Goal: Task Accomplishment & Management: Manage account settings

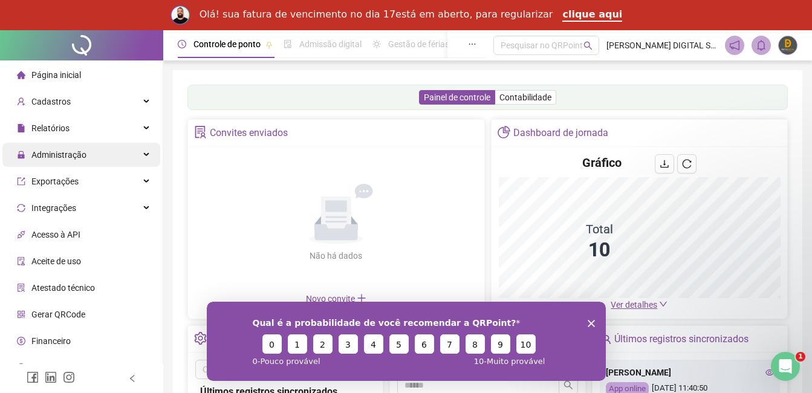
click at [147, 152] on div "Administração" at bounding box center [81, 155] width 158 height 24
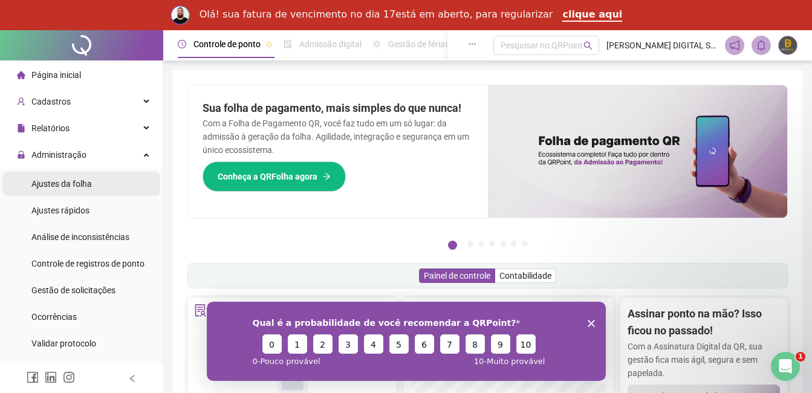
click at [79, 184] on span "Ajustes da folha" at bounding box center [61, 184] width 60 height 10
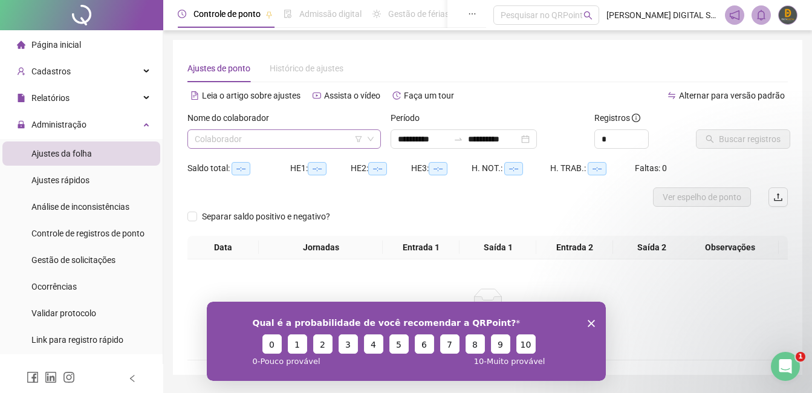
click at [250, 138] on input "search" at bounding box center [279, 139] width 168 height 18
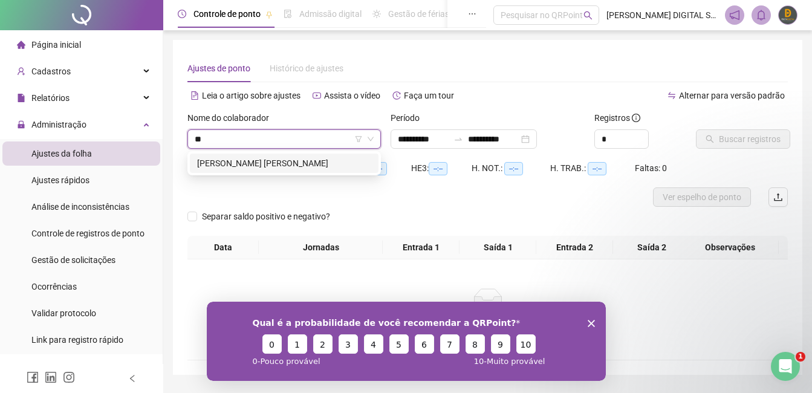
type input "***"
click at [251, 166] on div "[PERSON_NAME] [PERSON_NAME]" at bounding box center [284, 163] width 174 height 13
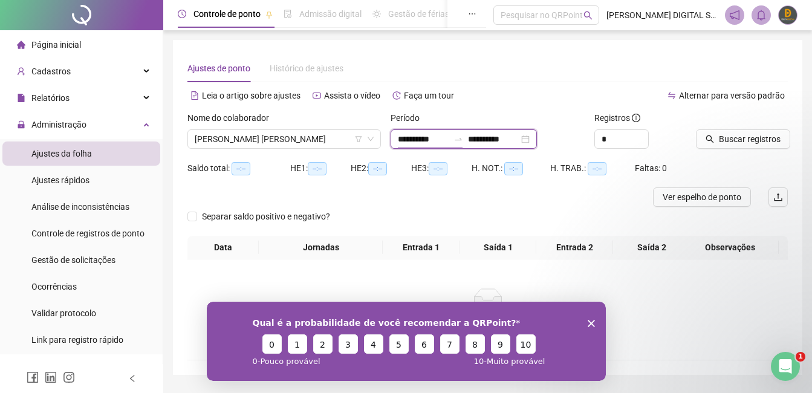
click at [448, 138] on input "**********" at bounding box center [423, 138] width 51 height 13
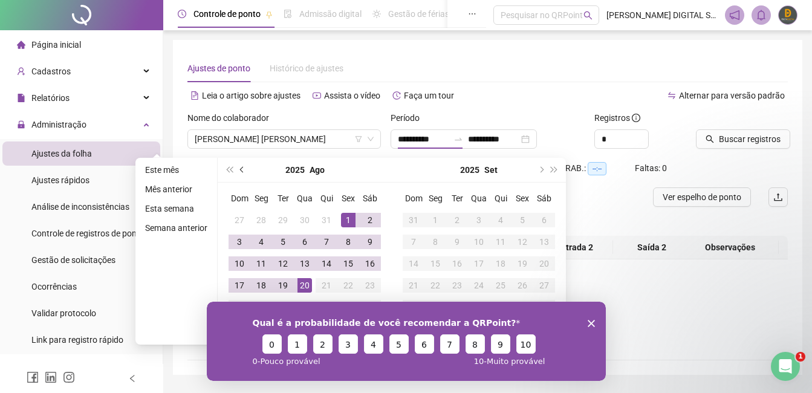
click at [238, 169] on button "prev-year" at bounding box center [242, 170] width 13 height 24
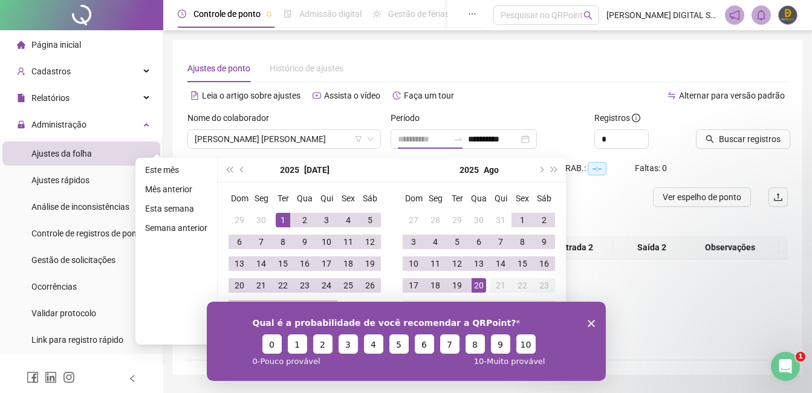
type input "**********"
click at [279, 220] on div "1" at bounding box center [283, 220] width 15 height 15
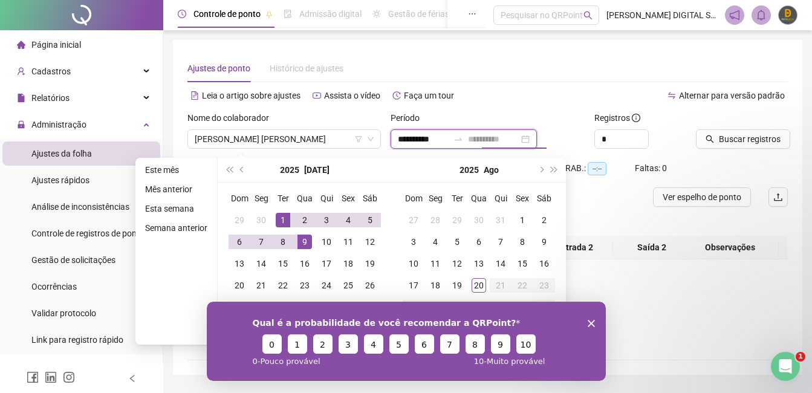
scroll to position [34, 0]
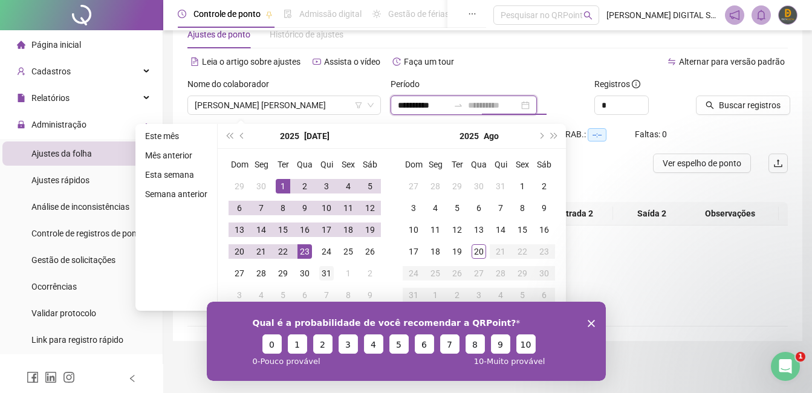
type input "**********"
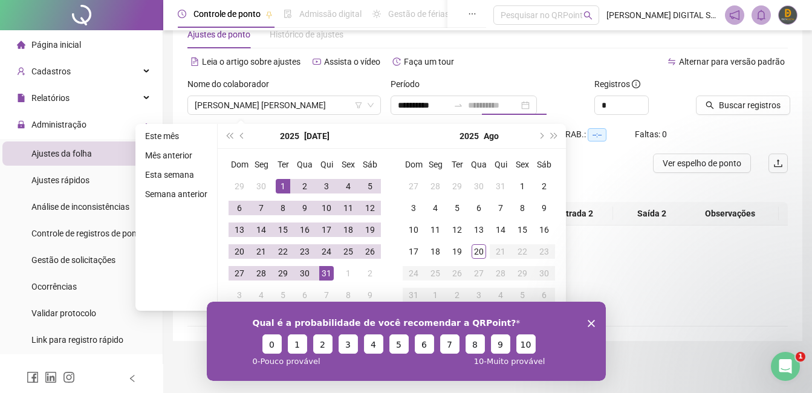
click at [325, 267] on div "31" at bounding box center [326, 273] width 15 height 15
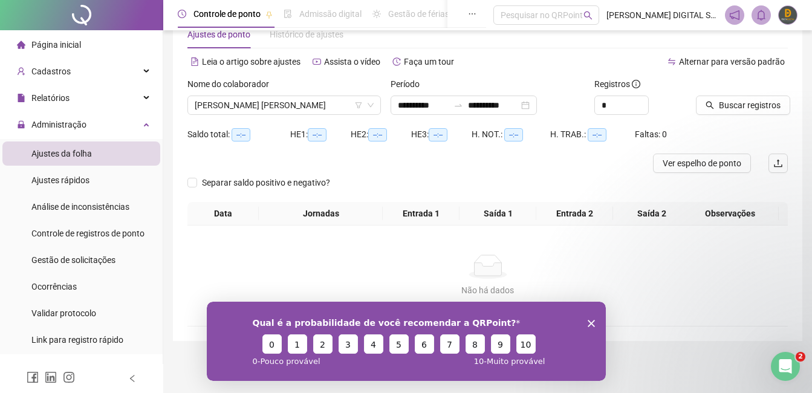
click at [589, 320] on icon "Encerrar pesquisa" at bounding box center [590, 322] width 7 height 7
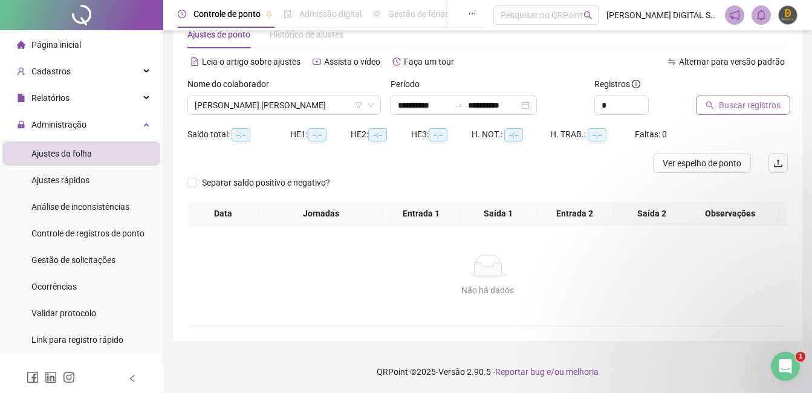
click at [717, 100] on button "Buscar registros" at bounding box center [743, 104] width 94 height 19
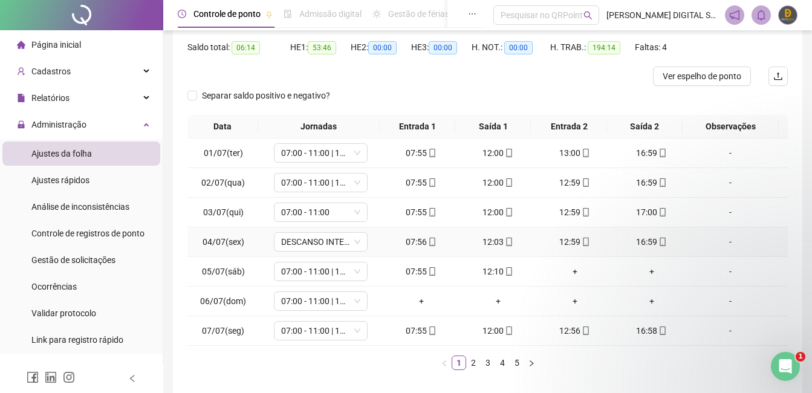
scroll to position [174, 0]
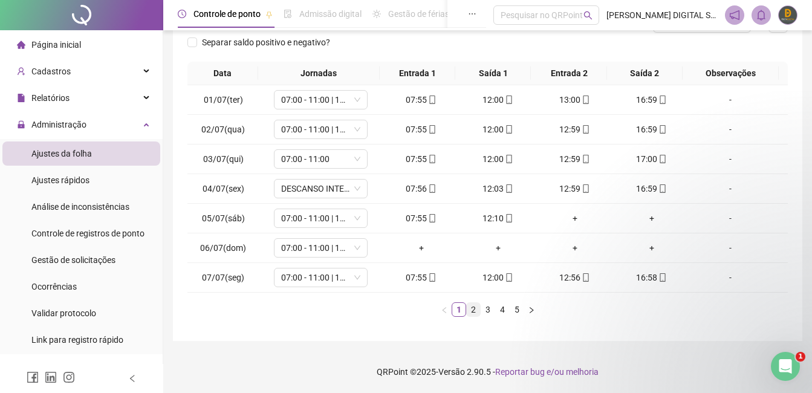
click at [472, 308] on link "2" at bounding box center [473, 309] width 13 height 13
click at [488, 306] on link "3" at bounding box center [487, 309] width 13 height 13
click at [506, 306] on link "4" at bounding box center [502, 309] width 13 height 13
click at [514, 308] on link "5" at bounding box center [516, 309] width 13 height 13
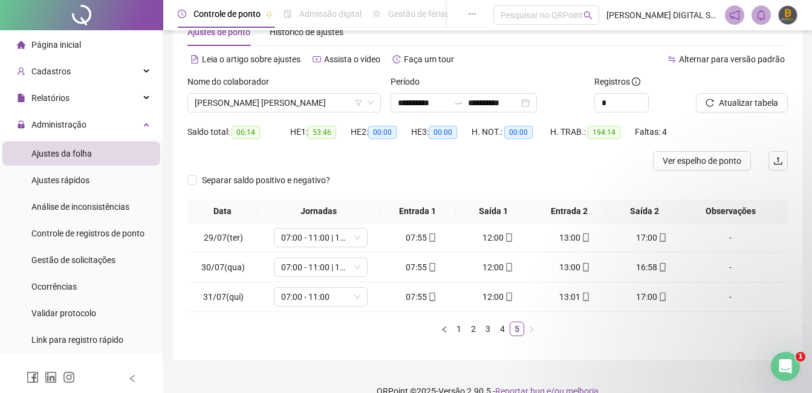
scroll to position [56, 0]
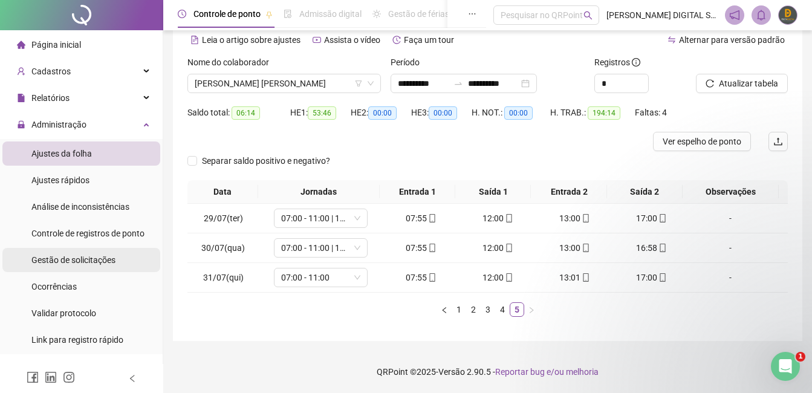
click at [92, 264] on span "Gestão de solicitações" at bounding box center [73, 260] width 84 height 10
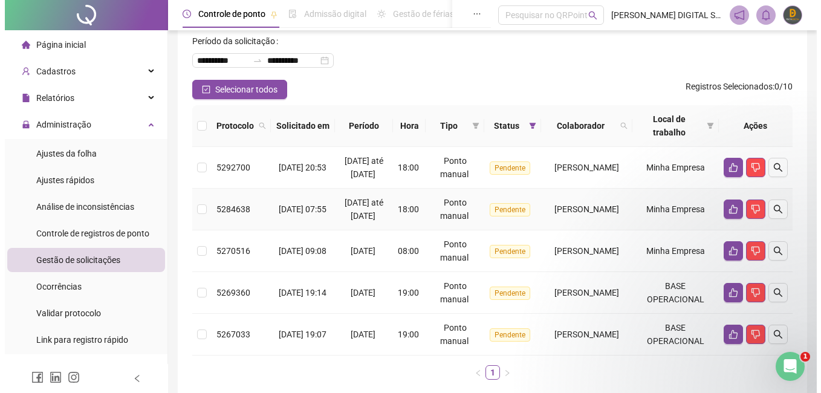
scroll to position [121, 0]
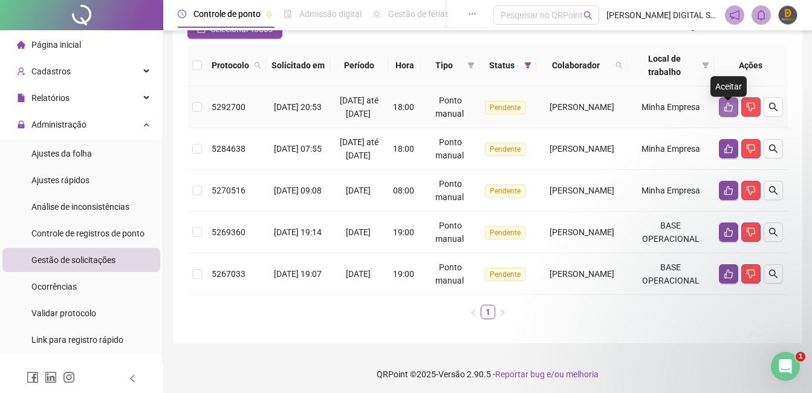
click at [727, 112] on icon "like" at bounding box center [728, 107] width 8 height 9
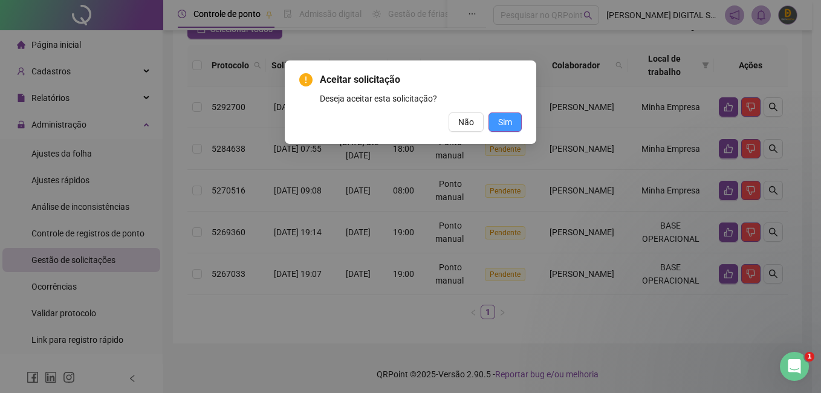
click at [505, 123] on span "Sim" at bounding box center [505, 121] width 14 height 13
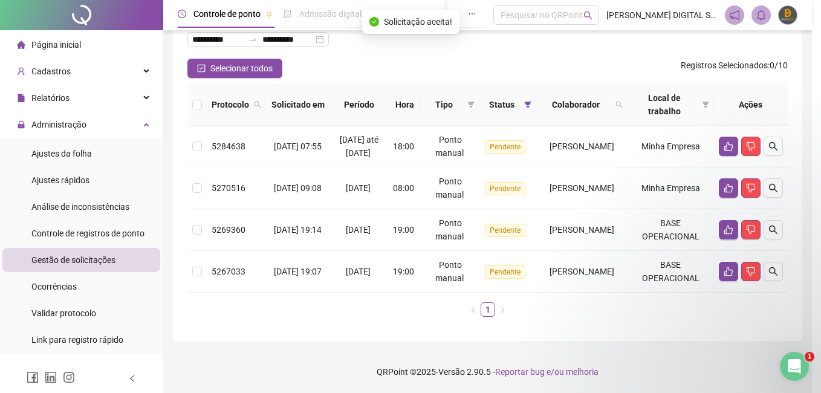
scroll to position [82, 0]
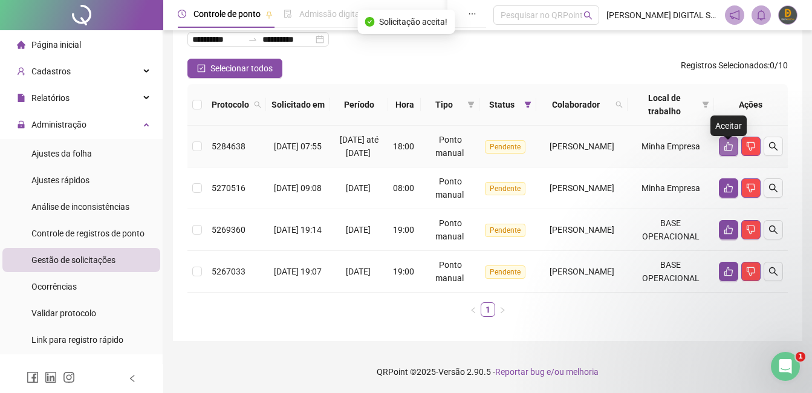
click at [724, 151] on icon "like" at bounding box center [728, 146] width 8 height 9
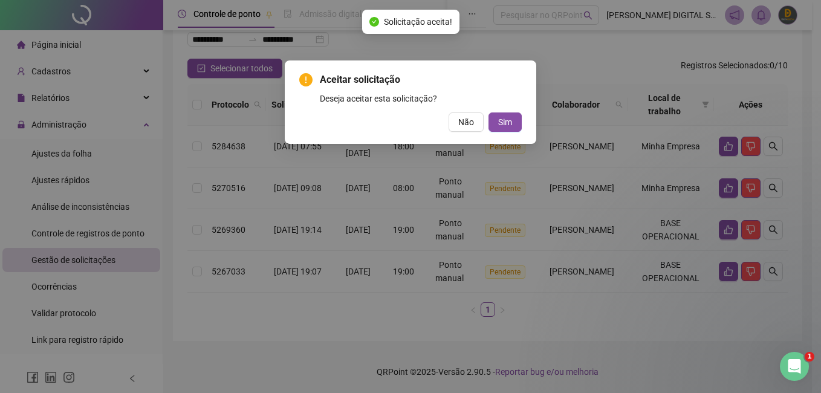
drag, startPoint x: 497, startPoint y: 125, endPoint x: 525, endPoint y: 130, distance: 27.6
click at [498, 125] on button "Sim" at bounding box center [504, 121] width 33 height 19
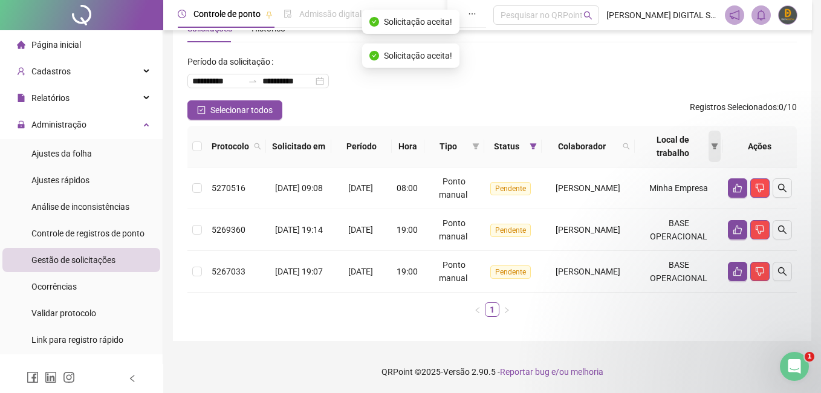
scroll to position [40, 0]
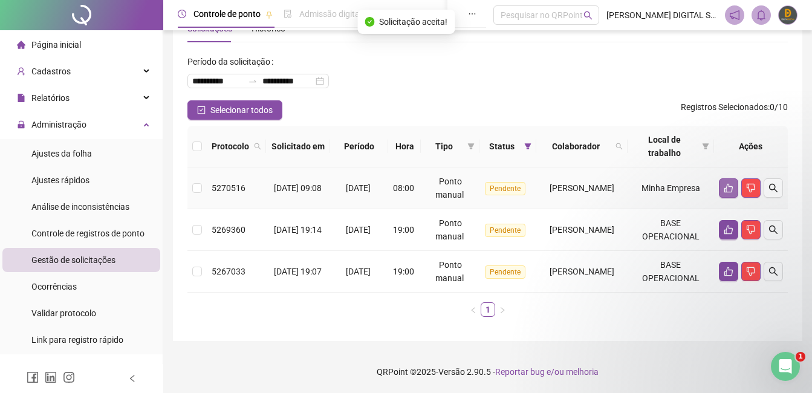
click at [722, 192] on button "button" at bounding box center [728, 187] width 19 height 19
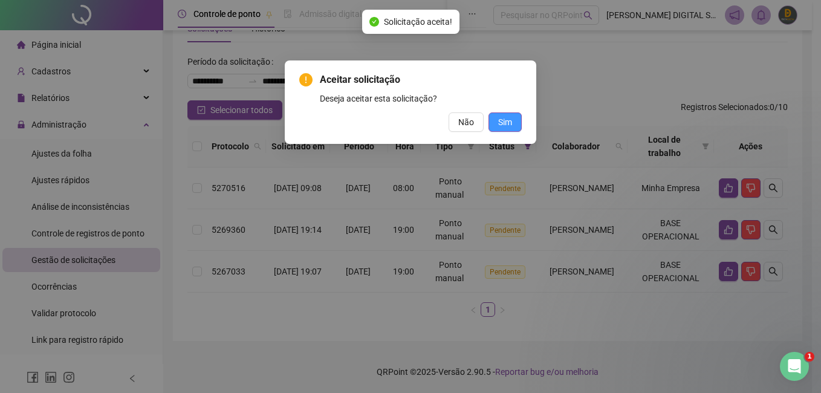
click at [499, 124] on span "Sim" at bounding box center [505, 121] width 14 height 13
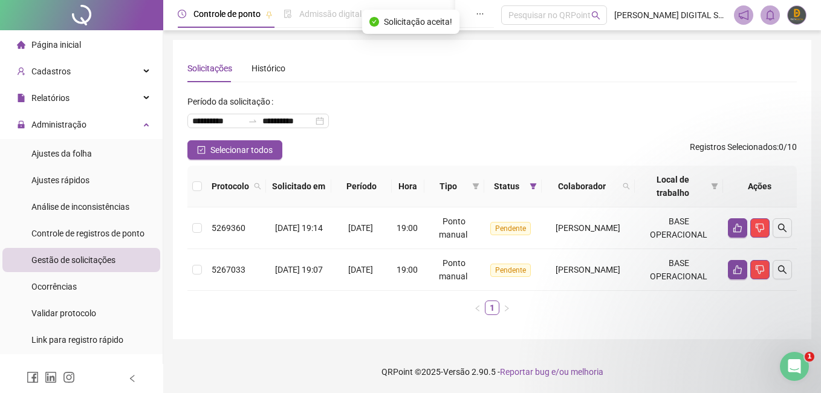
scroll to position [0, 0]
click at [739, 226] on icon "like" at bounding box center [737, 228] width 8 height 9
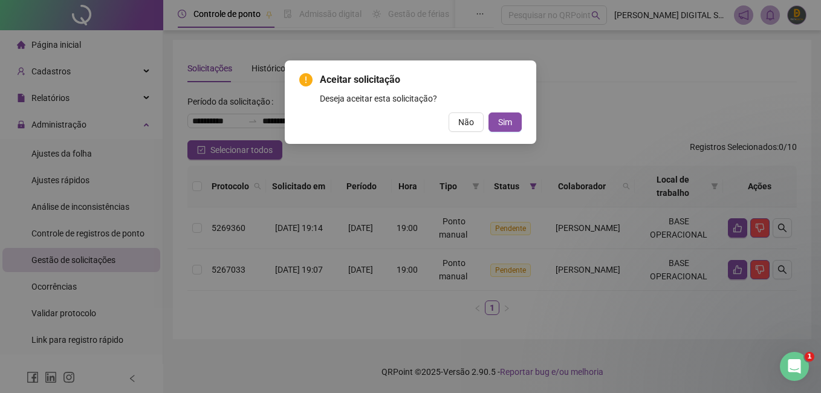
drag, startPoint x: 504, startPoint y: 123, endPoint x: 533, endPoint y: 166, distance: 51.3
click at [506, 129] on button "Sim" at bounding box center [504, 121] width 33 height 19
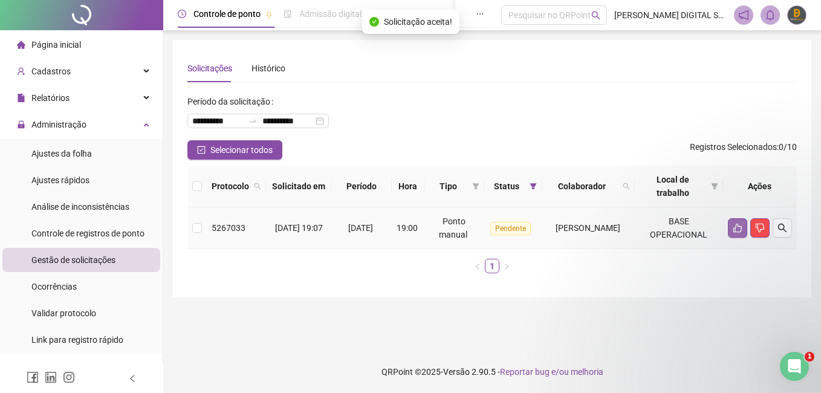
click at [738, 223] on icon "like" at bounding box center [738, 228] width 10 height 10
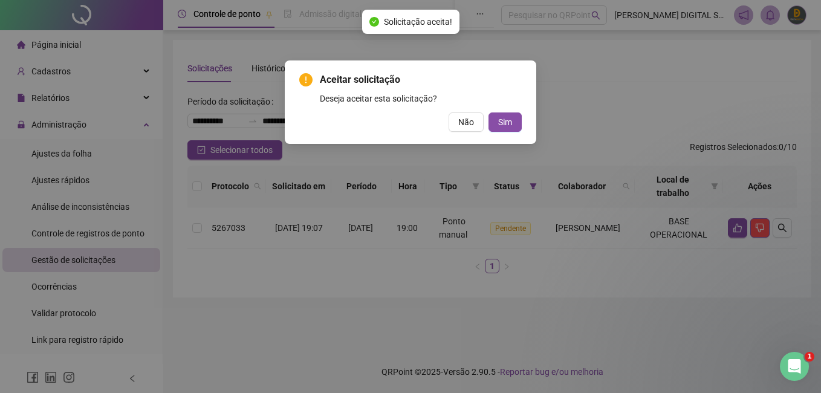
click at [514, 133] on div "Aceitar solicitação Deseja aceitar esta solicitação? Não Sim" at bounding box center [410, 101] width 251 height 83
click at [512, 126] on button "Sim" at bounding box center [504, 121] width 33 height 19
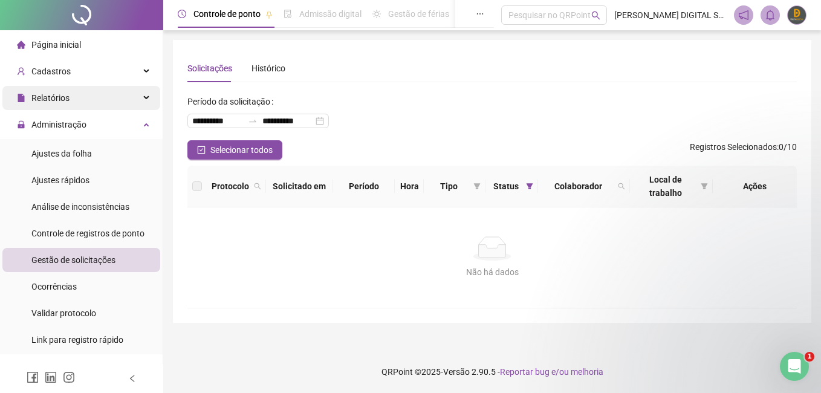
click at [143, 91] on div "Relatórios" at bounding box center [81, 98] width 158 height 24
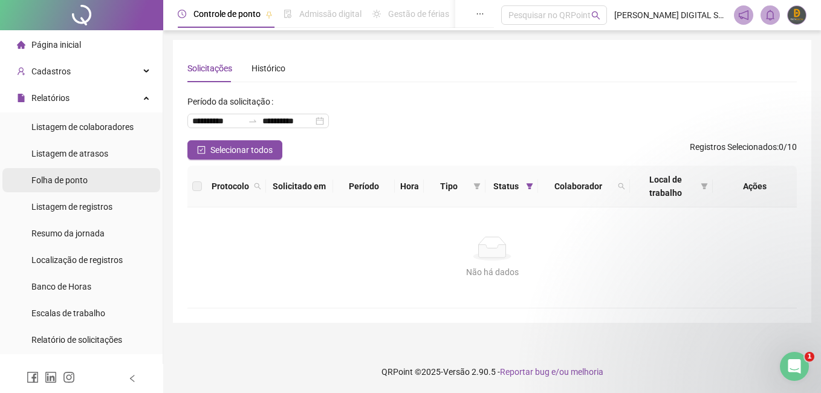
click at [74, 183] on span "Folha de ponto" at bounding box center [59, 180] width 56 height 10
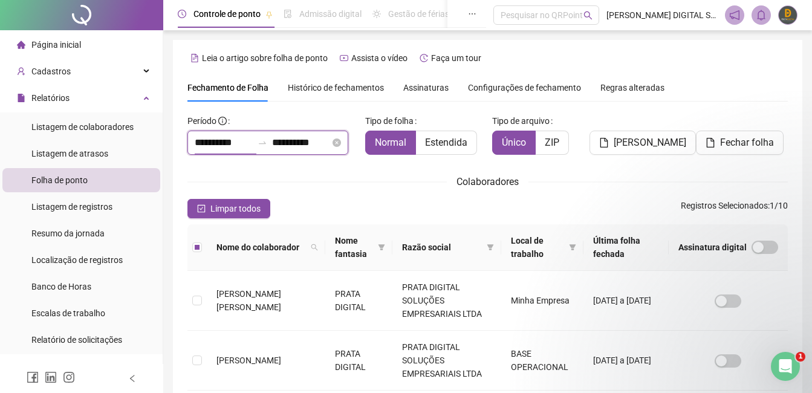
click at [253, 141] on input "**********" at bounding box center [224, 142] width 58 height 15
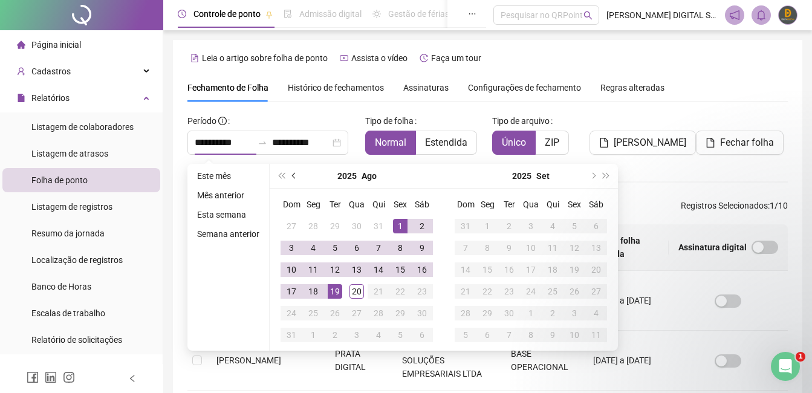
click at [293, 176] on span "prev-year" at bounding box center [295, 176] width 6 height 6
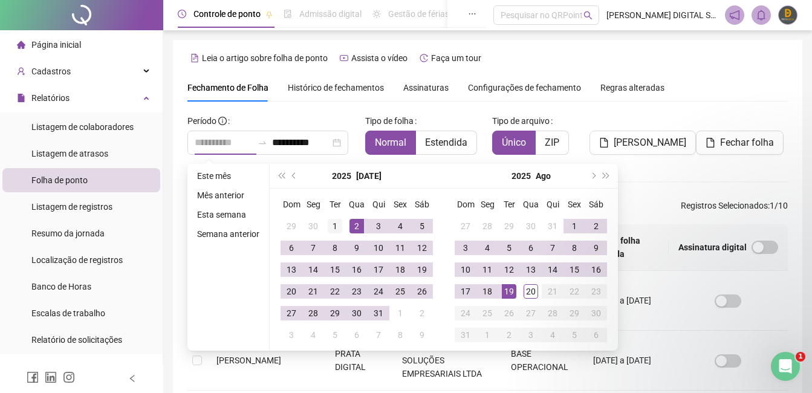
type input "**********"
click at [338, 226] on div "1" at bounding box center [335, 226] width 15 height 15
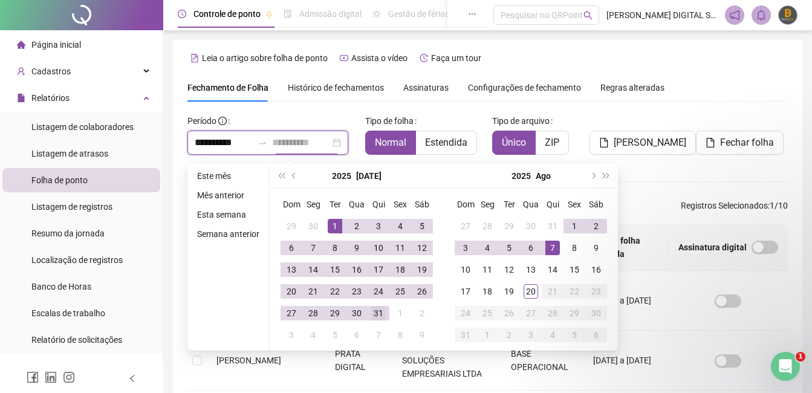
type input "**********"
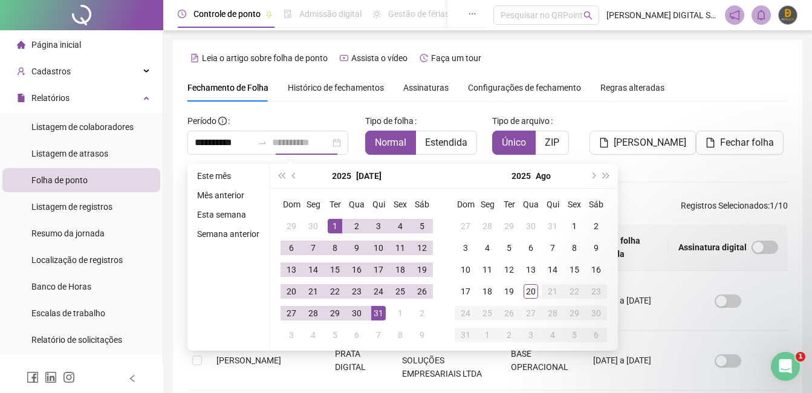
click at [380, 316] on div "31" at bounding box center [378, 313] width 15 height 15
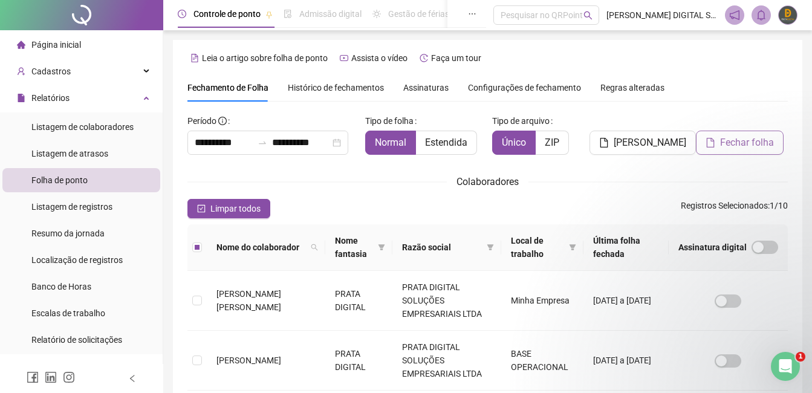
click at [736, 140] on span "Fechar folha" at bounding box center [747, 142] width 54 height 15
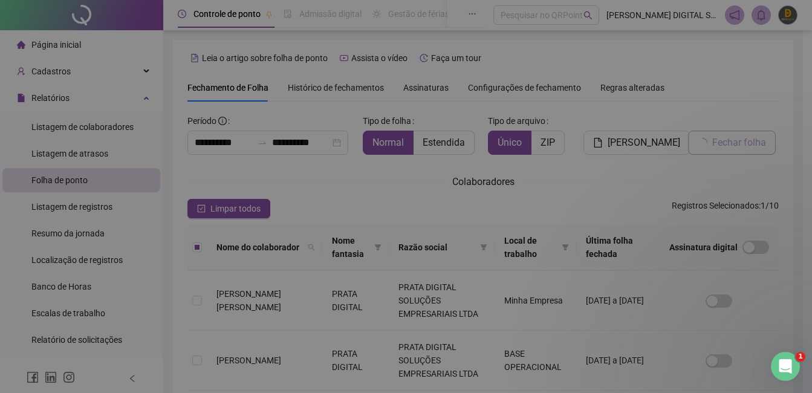
scroll to position [51, 0]
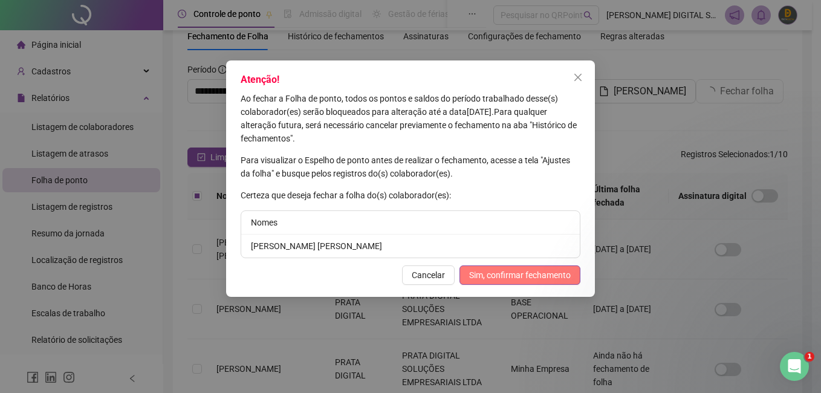
click at [492, 278] on span "Sim, confirmar fechamento" at bounding box center [520, 274] width 102 height 13
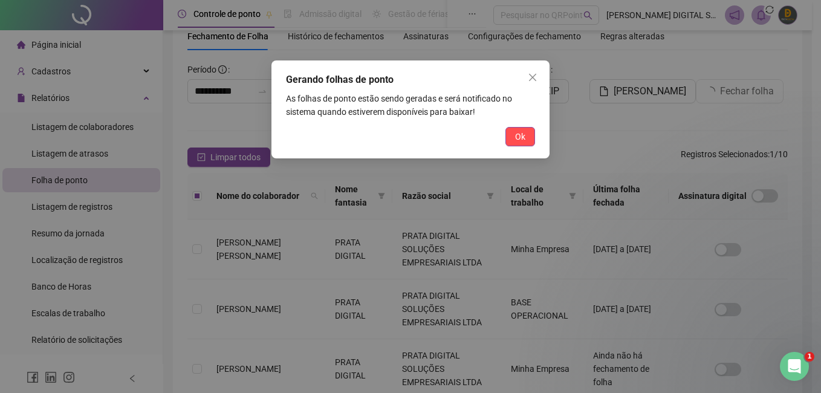
click at [517, 149] on div "Gerando folhas de ponto As folhas de ponto estão sendo geradas e será notificad…" at bounding box center [410, 109] width 278 height 98
click at [519, 140] on span "Ok" at bounding box center [520, 136] width 10 height 13
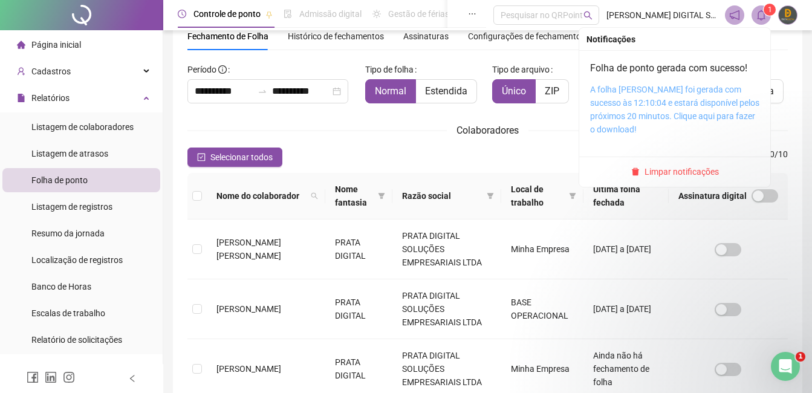
click at [659, 93] on link "A folha [PERSON_NAME] foi gerada com sucesso às 12:10:04 e estará disponível pe…" at bounding box center [674, 110] width 169 height 50
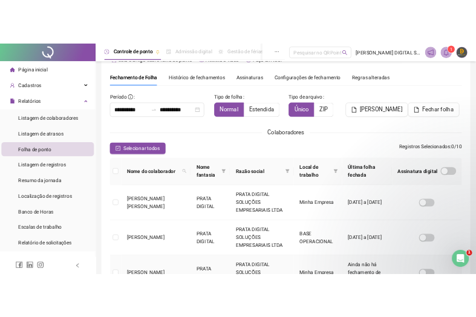
scroll to position [0, 0]
